Goal: Task Accomplishment & Management: Use online tool/utility

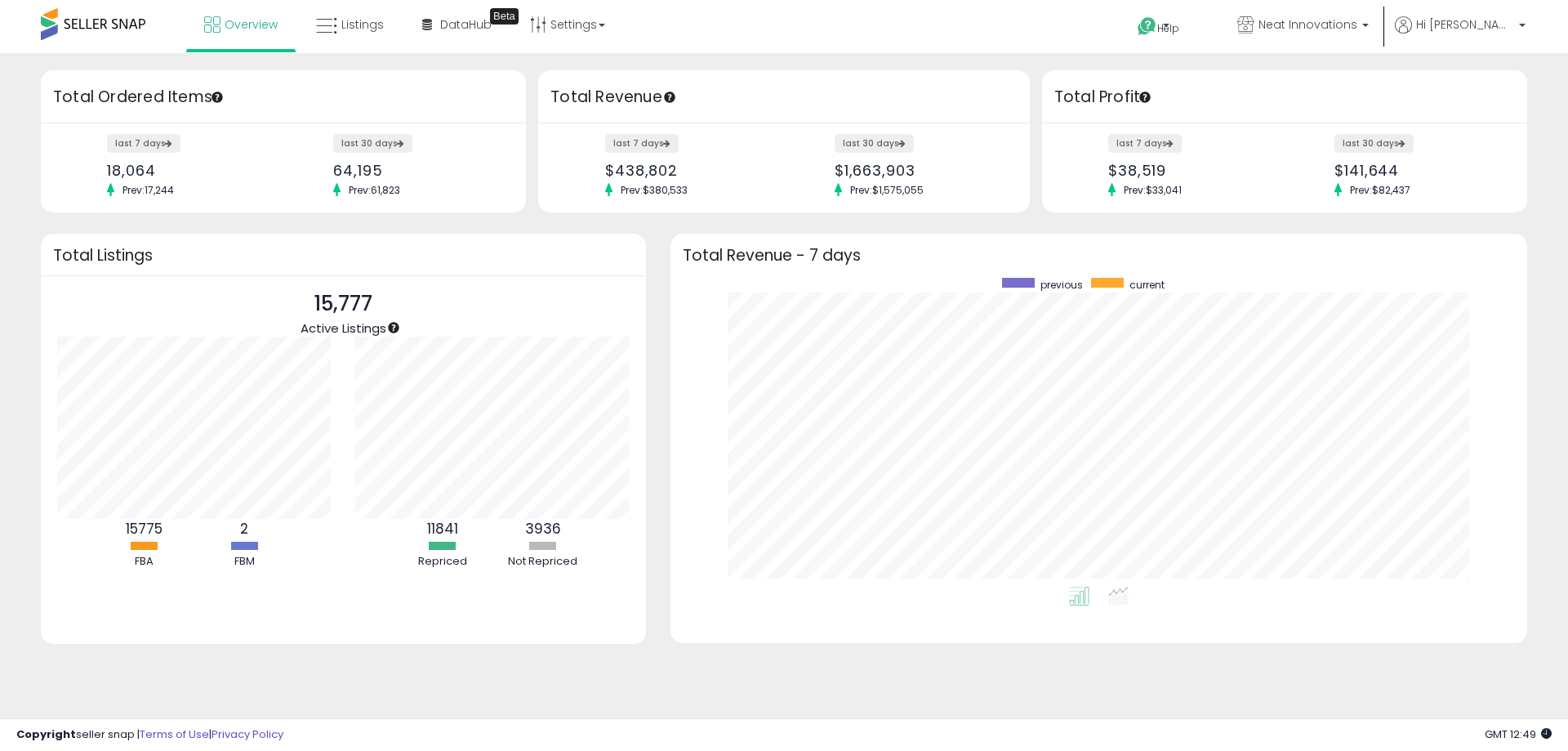
scroll to position [309, 824]
click at [317, 25] on icon at bounding box center [326, 26] width 21 height 21
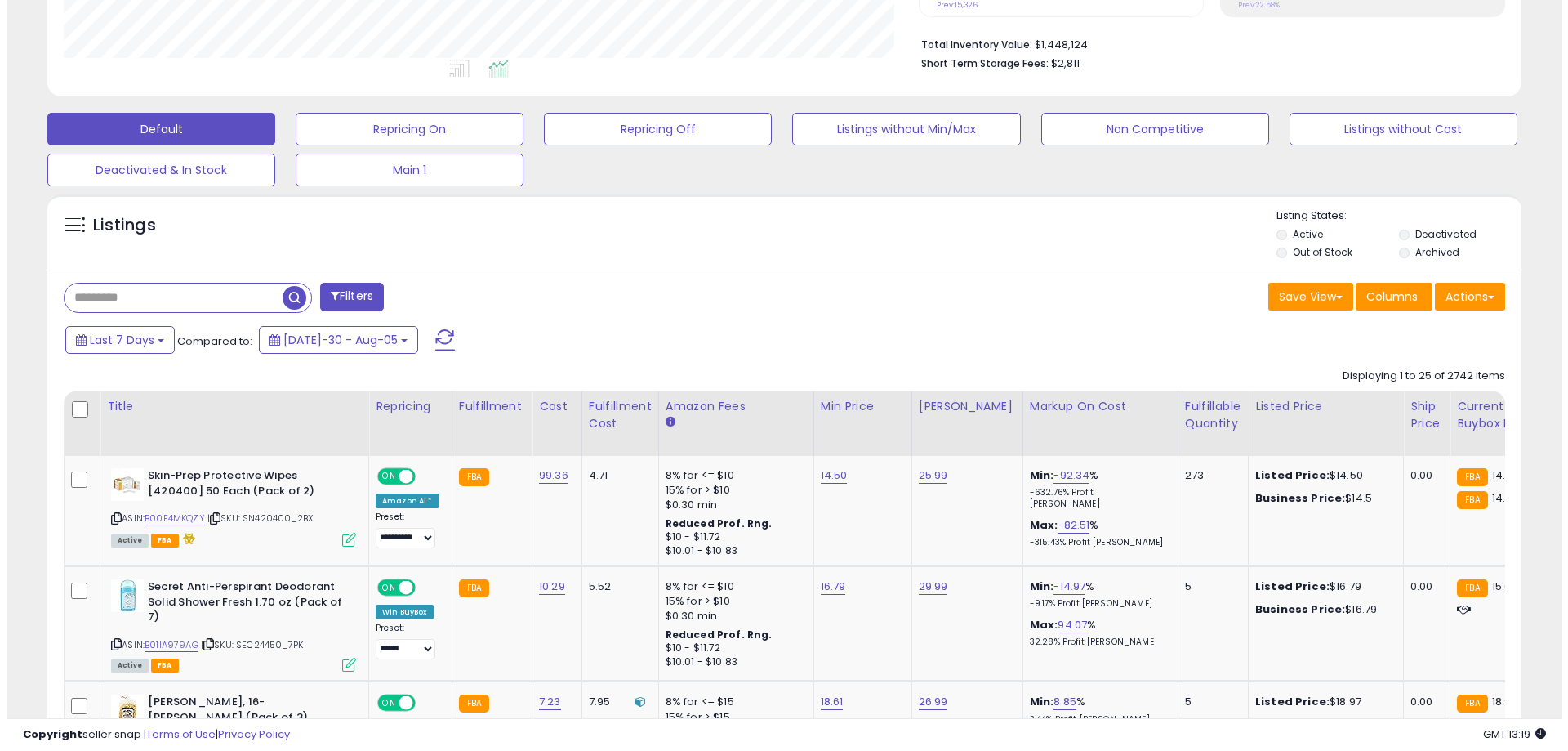
scroll to position [408, 0]
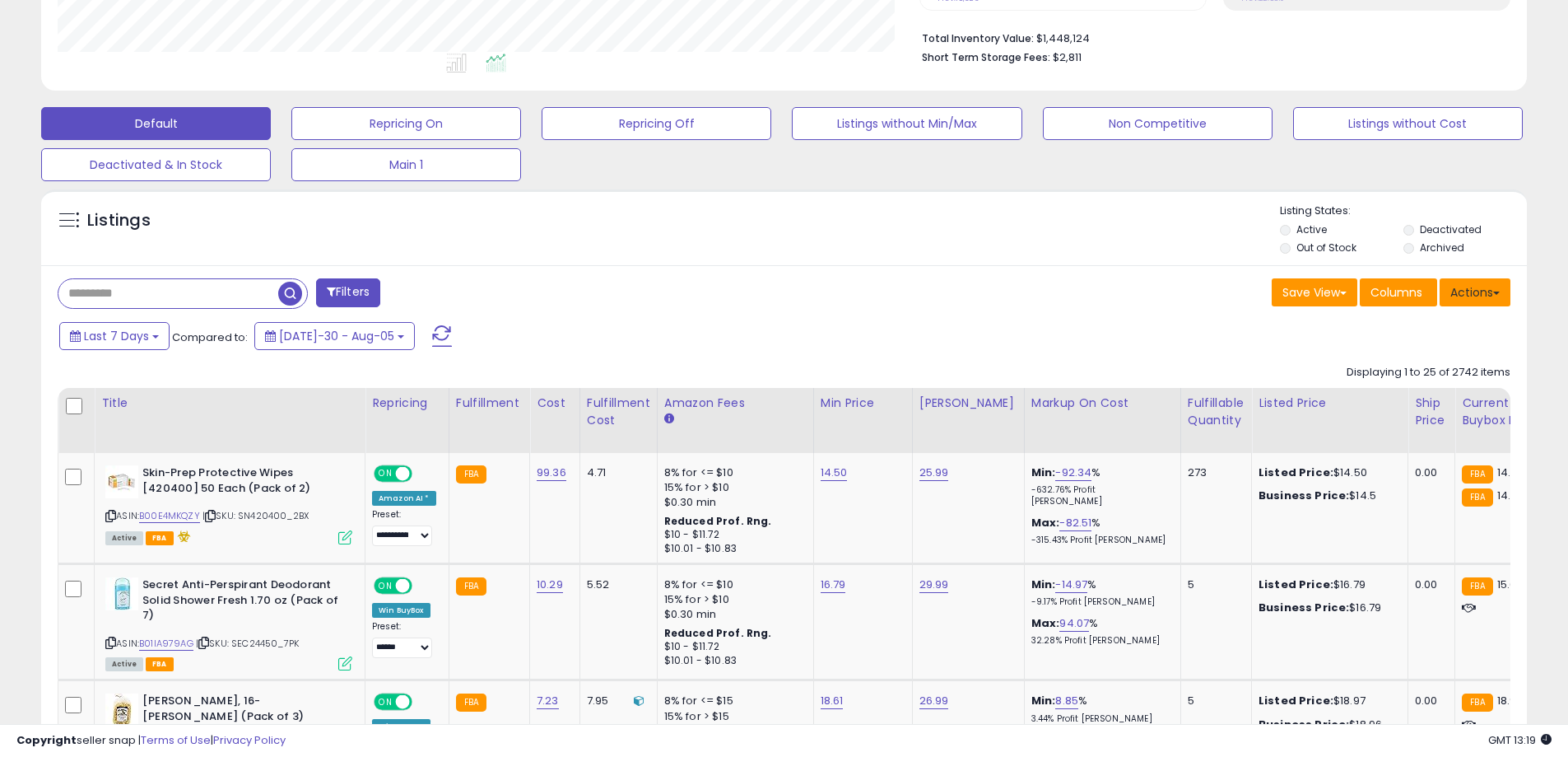
click at [1496, 294] on span at bounding box center [1497, 293] width 7 height 3
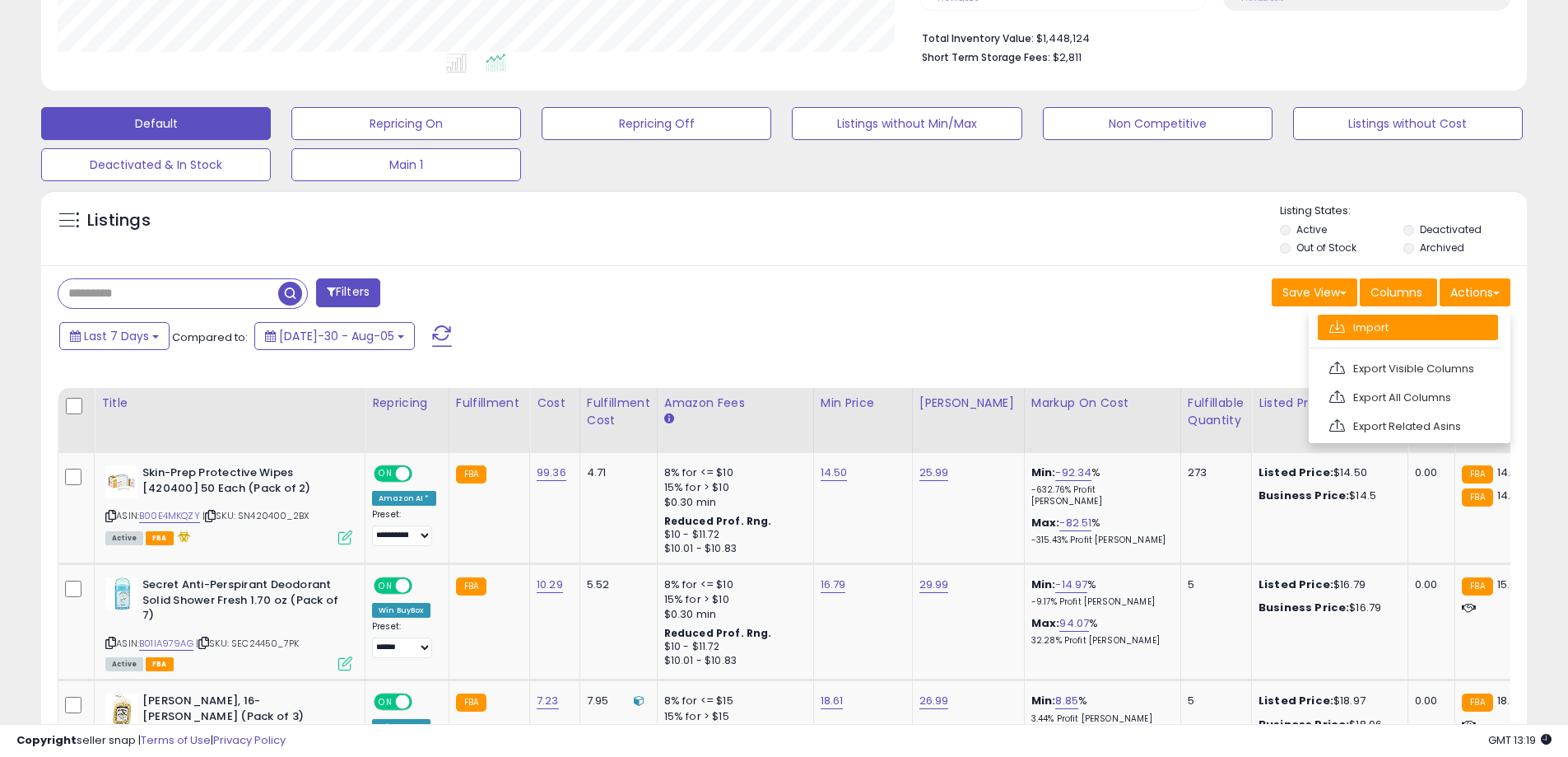
click at [1416, 321] on link "Import" at bounding box center [1409, 327] width 180 height 25
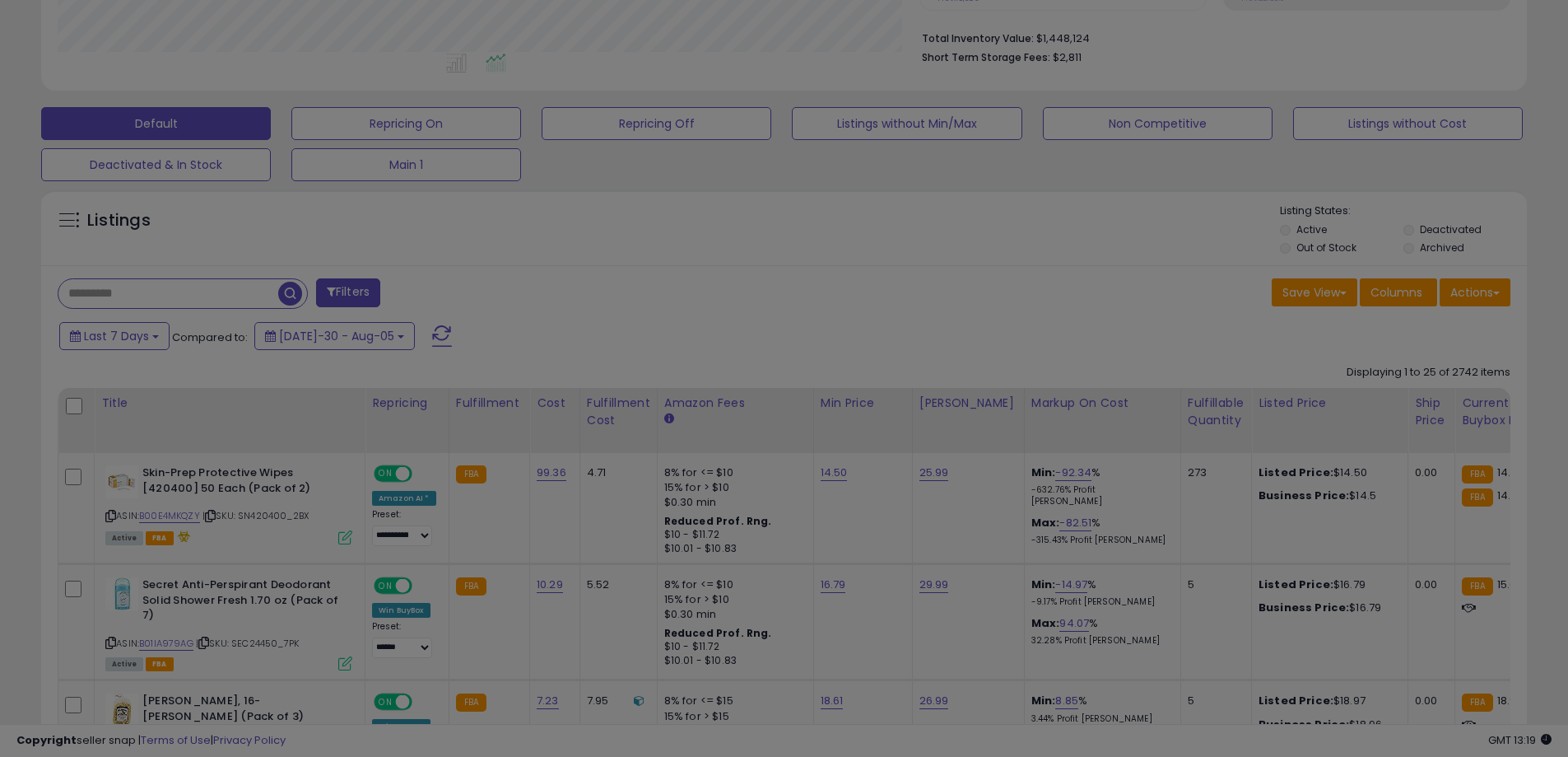
scroll to position [337, 868]
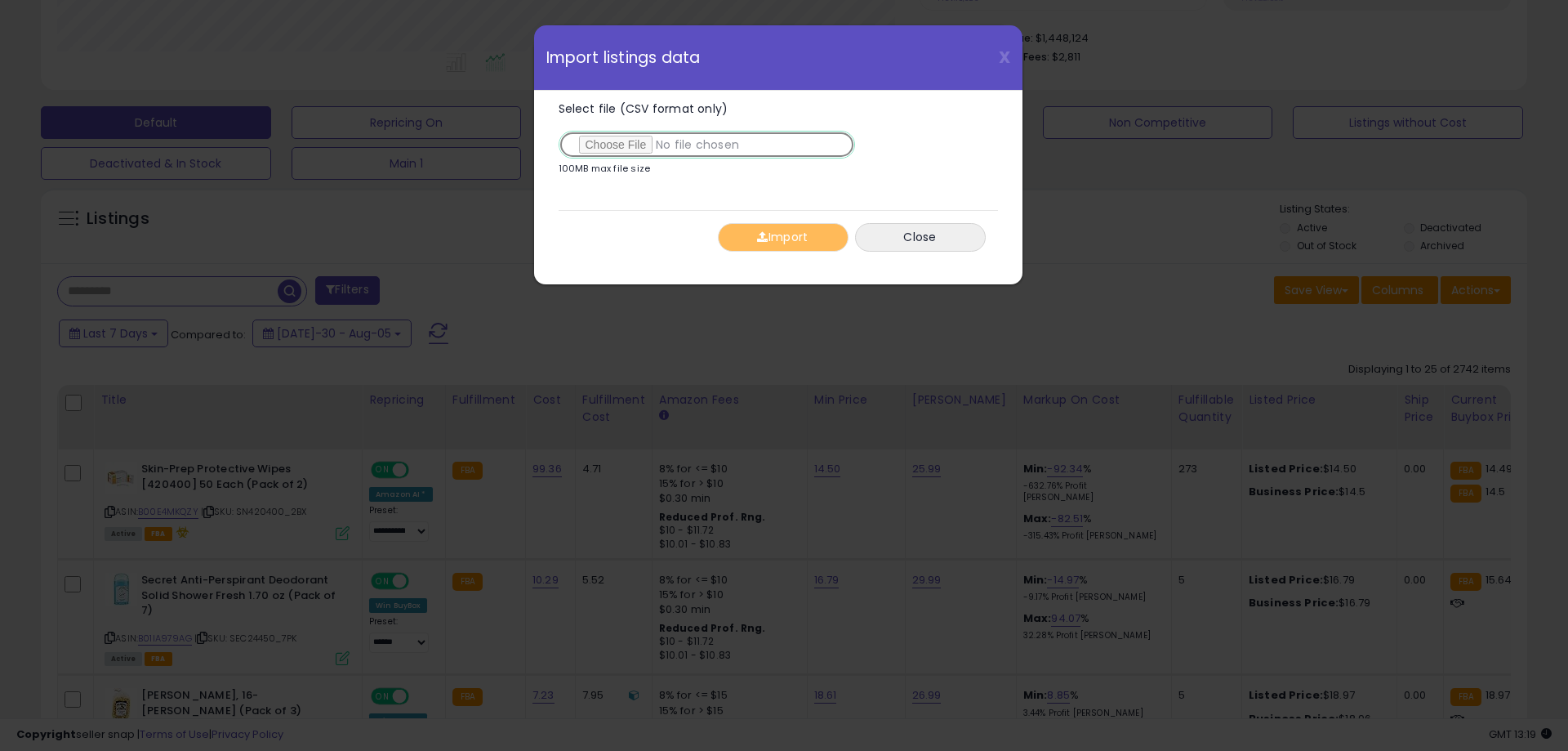
click at [651, 147] on input "Select file (CSV format only)" at bounding box center [707, 144] width 297 height 28
type input "**********"
click at [820, 228] on button "Import" at bounding box center [783, 238] width 130 height 28
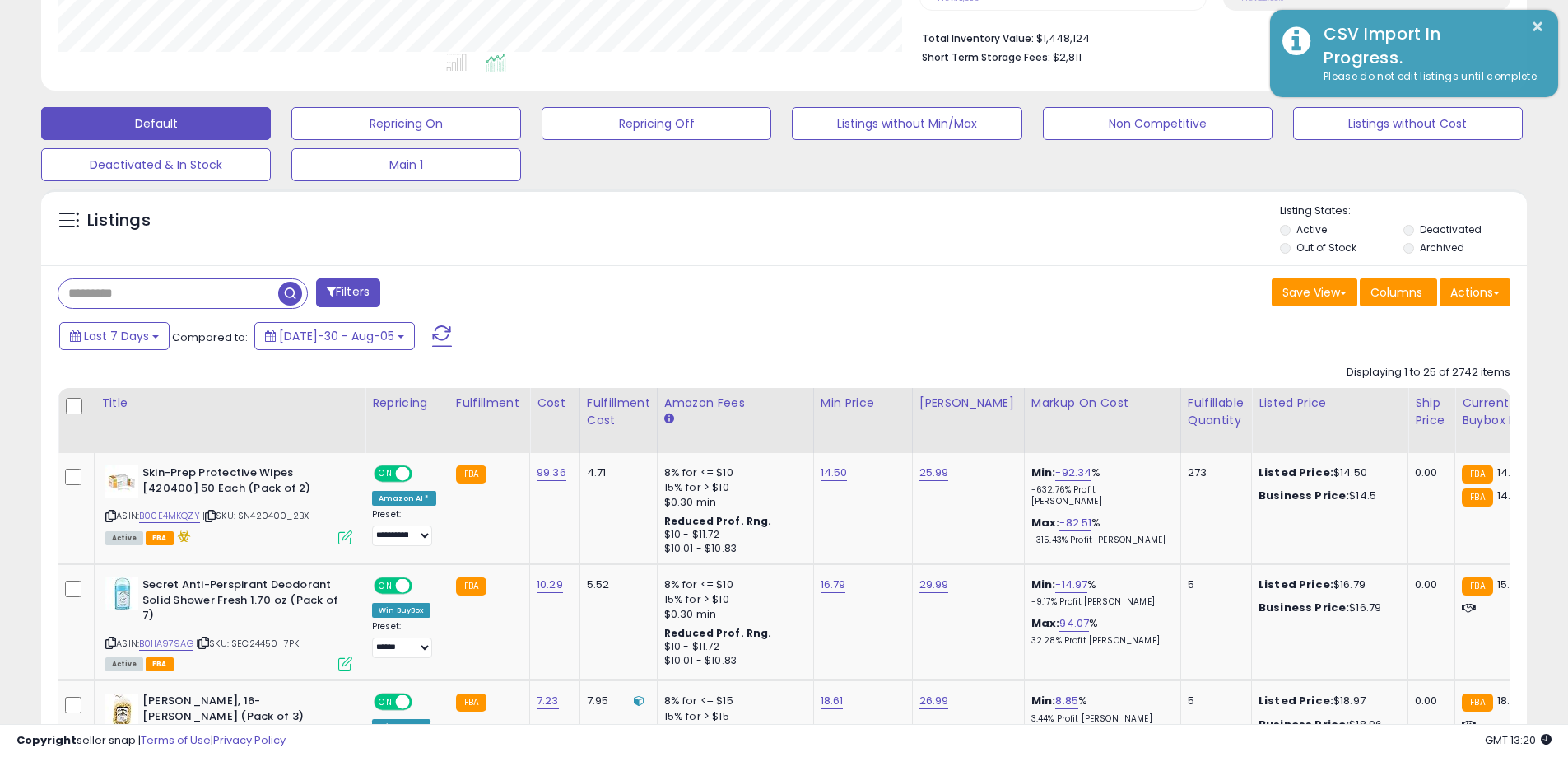
scroll to position [822929, 822430]
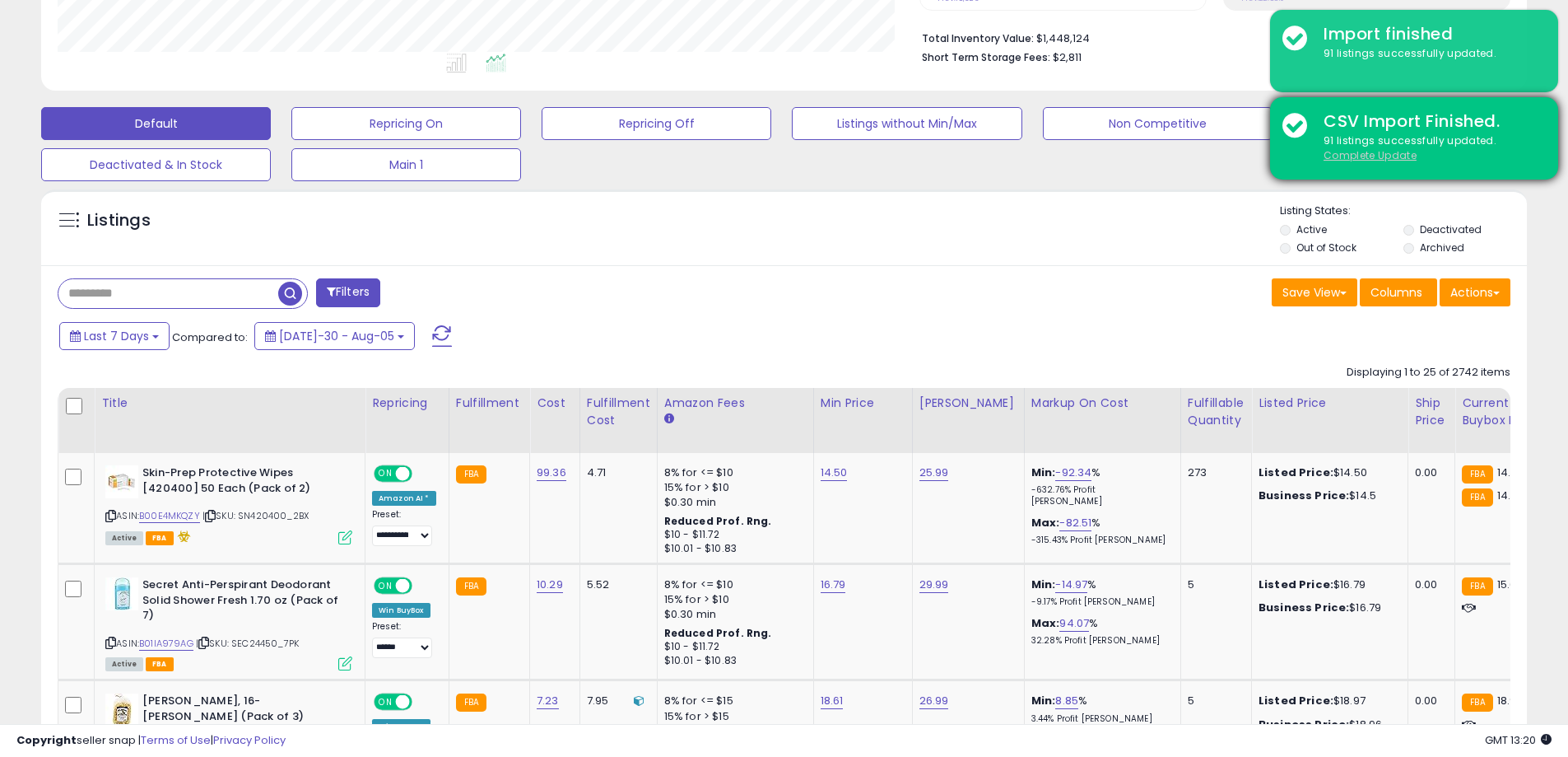
click at [1396, 155] on u "Complete Update" at bounding box center [1370, 155] width 93 height 14
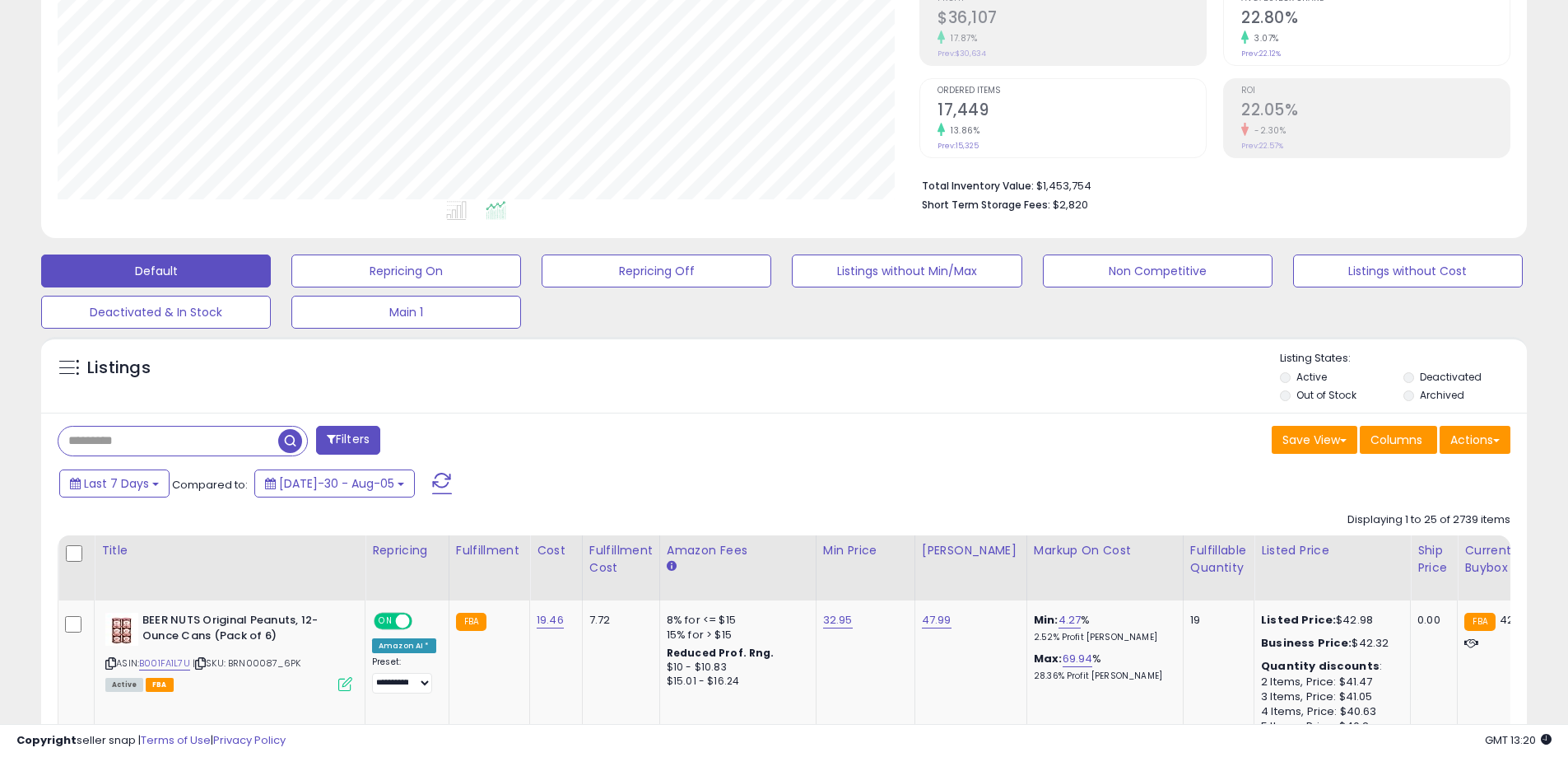
scroll to position [337, 862]
